Goal: Transaction & Acquisition: Obtain resource

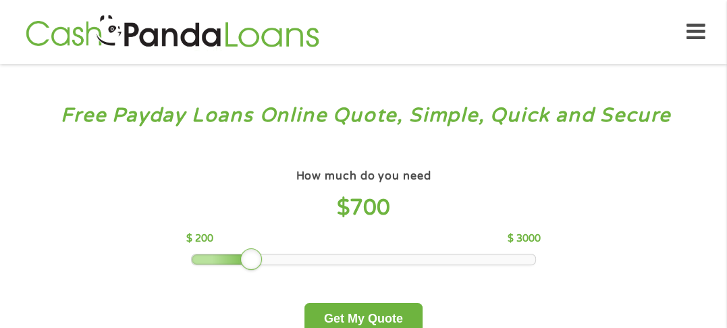
drag, startPoint x: 286, startPoint y: 252, endPoint x: 250, endPoint y: 247, distance: 35.5
click at [250, 247] on div "How much do you need $ 700 $ 200 $ 3000" at bounding box center [363, 215] width 354 height 99
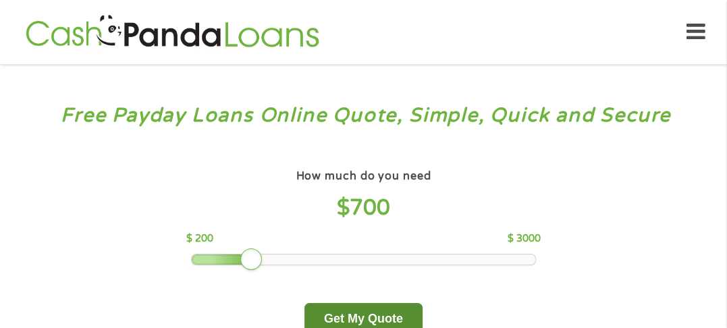
click at [361, 319] on button "Get My Quote" at bounding box center [363, 319] width 118 height 32
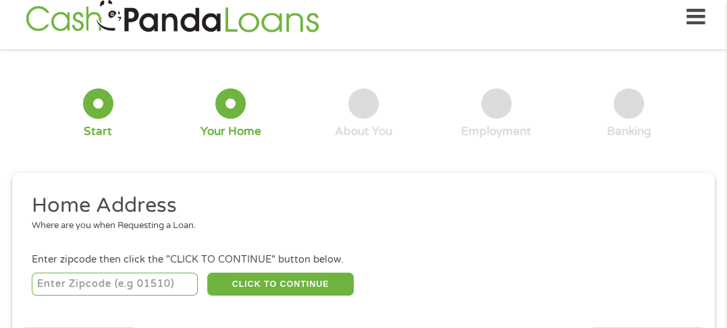
click at [74, 242] on li "Home Address Where are you when Requesting a Loan." at bounding box center [359, 217] width 674 height 51
